Goal: Task Accomplishment & Management: Manage account settings

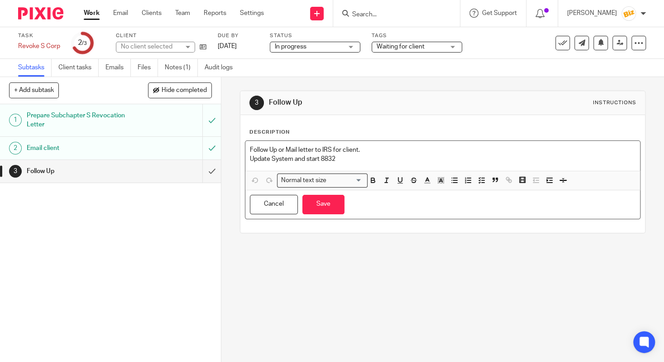
click at [449, 160] on p "Update System and start 8832" at bounding box center [443, 158] width 386 height 9
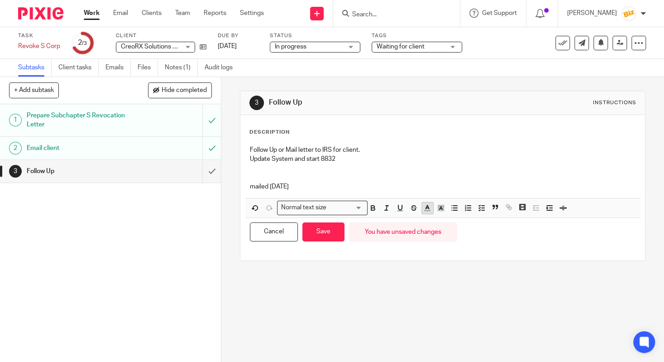
click at [427, 207] on polyline "button" at bounding box center [427, 207] width 3 height 4
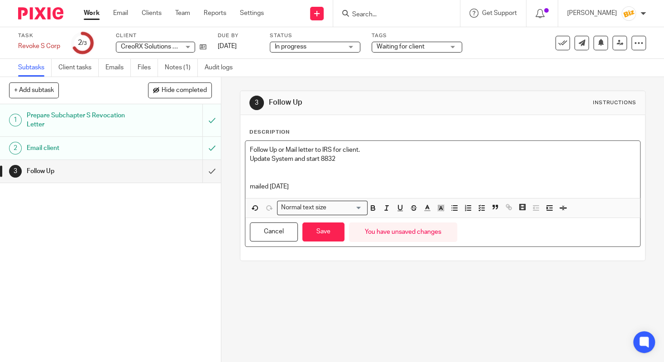
click at [289, 183] on p "mailed [DATE]" at bounding box center [443, 186] width 386 height 9
drag, startPoint x: 292, startPoint y: 185, endPoint x: 243, endPoint y: 183, distance: 49.4
click at [243, 183] on div "Description Follow Up or Mail letter to IRS for client. Update System and start…" at bounding box center [442, 187] width 405 height 145
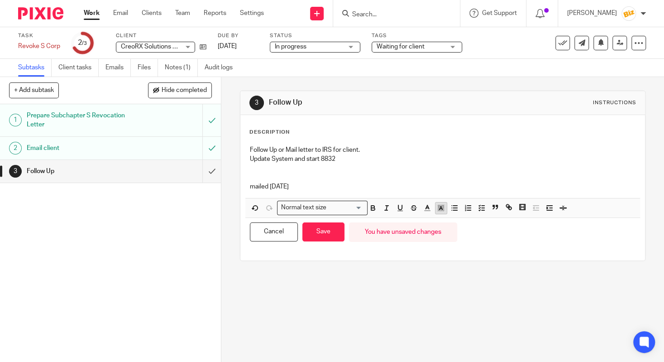
click at [442, 210] on icon "button" at bounding box center [441, 208] width 8 height 8
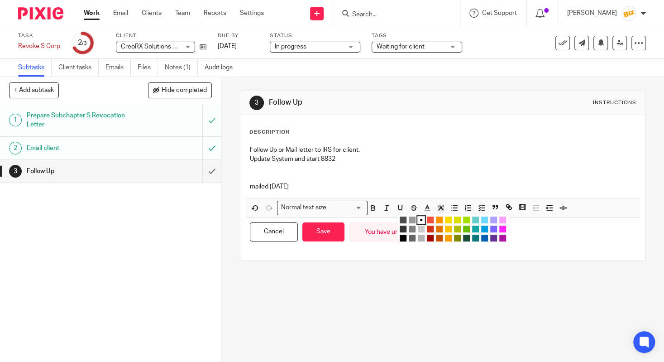
click at [499, 231] on ul "Compact color picker" at bounding box center [455, 229] width 110 height 27
click at [502, 231] on li "color:#FA28FF" at bounding box center [502, 229] width 7 height 7
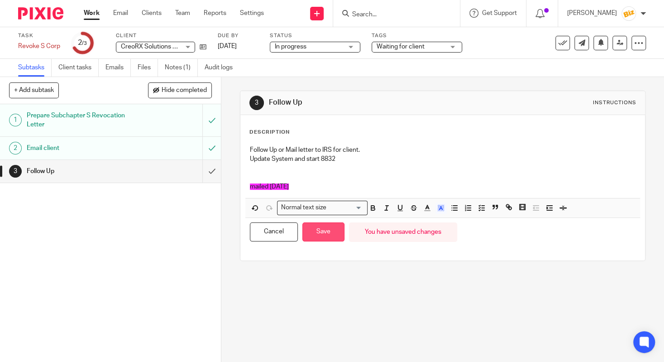
click at [325, 236] on button "Save" at bounding box center [323, 231] width 42 height 19
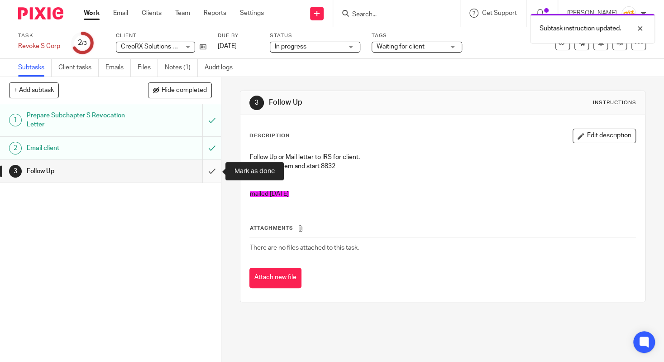
click at [206, 173] on input "submit" at bounding box center [110, 171] width 221 height 23
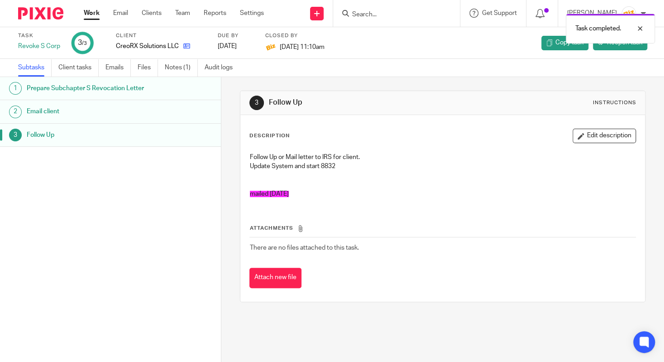
click at [189, 49] on icon at bounding box center [186, 46] width 7 height 7
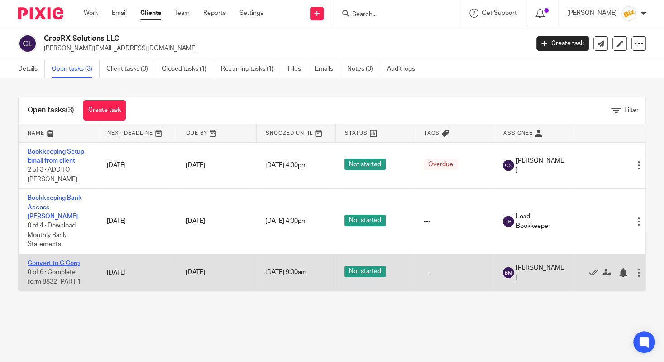
click at [59, 260] on link "Convert to C Corp" at bounding box center [54, 263] width 52 height 6
click at [61, 260] on link "Convert to C Corp" at bounding box center [54, 263] width 52 height 6
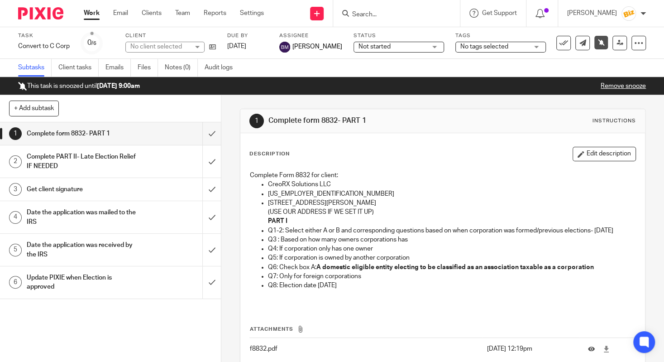
click at [618, 83] on link "Remove snooze" at bounding box center [623, 86] width 45 height 6
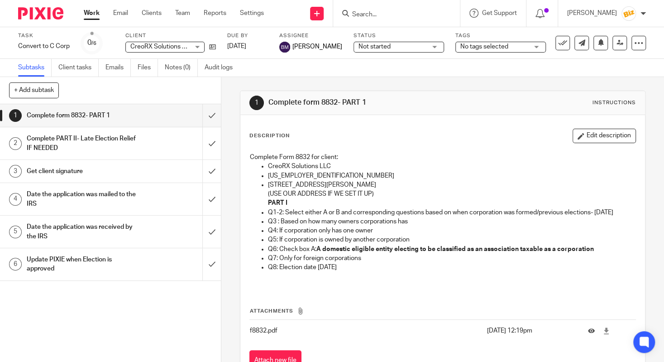
click at [392, 8] on form at bounding box center [399, 13] width 96 height 11
click at [391, 13] on input "Search" at bounding box center [392, 15] width 82 height 8
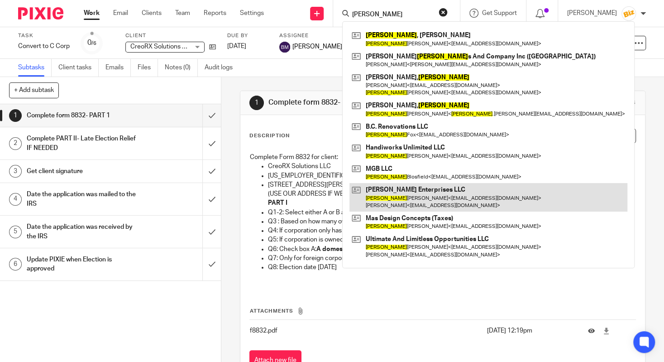
type input "matthew"
click at [434, 200] on link at bounding box center [489, 197] width 278 height 28
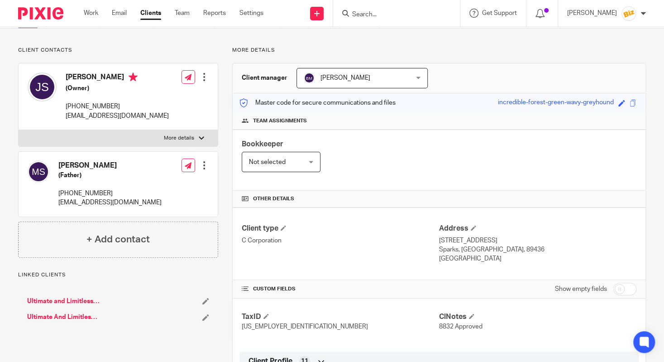
scroll to position [41, 0]
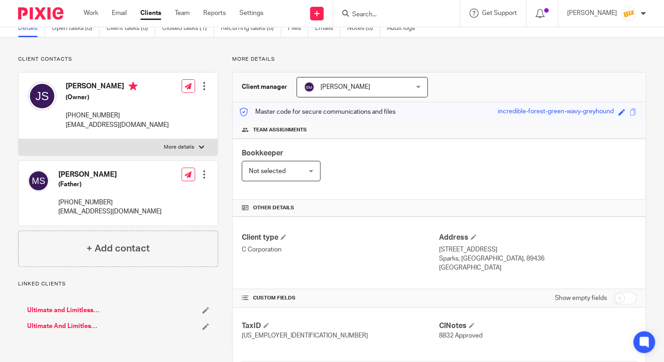
click at [71, 310] on link "Ultimate and Limitless Health LLC" at bounding box center [63, 310] width 73 height 9
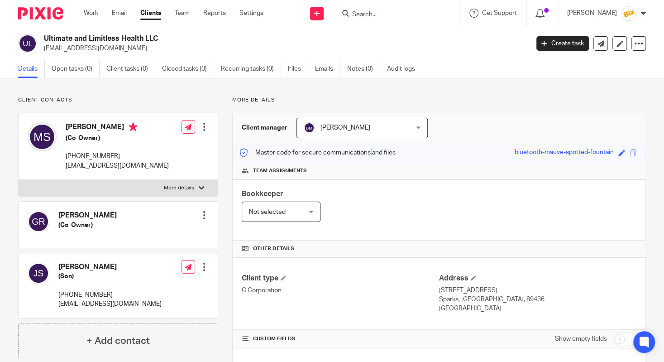
click at [359, 162] on div "Master code for secure communications and files bluetooth-mauve-spotted-fountai…" at bounding box center [439, 152] width 413 height 19
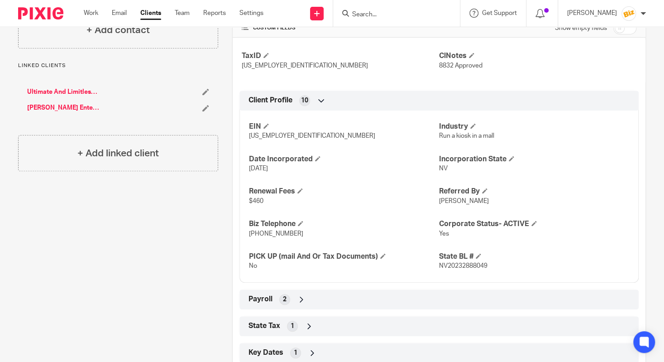
scroll to position [348, 0]
